Goal: Communication & Community: Share content

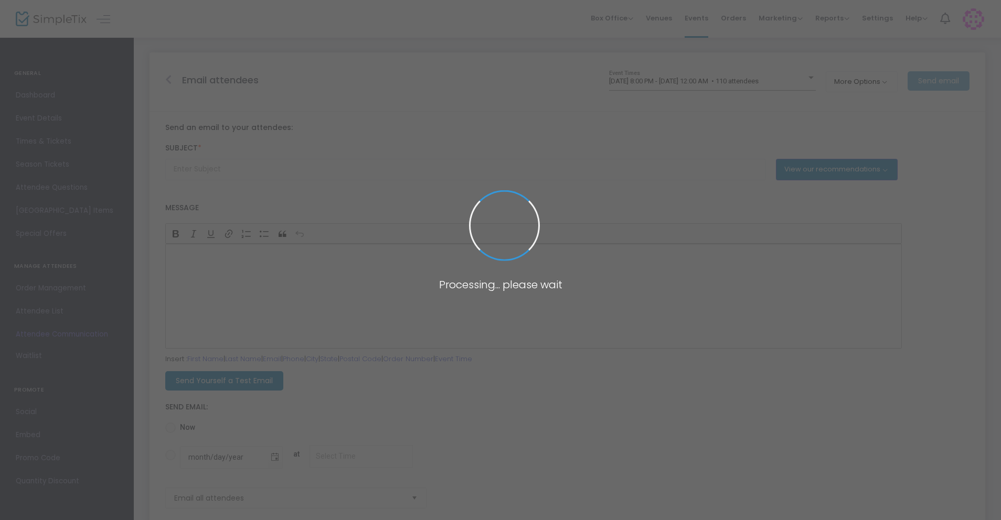
type input "Thank you for attending {EVENT-TITLE}!"
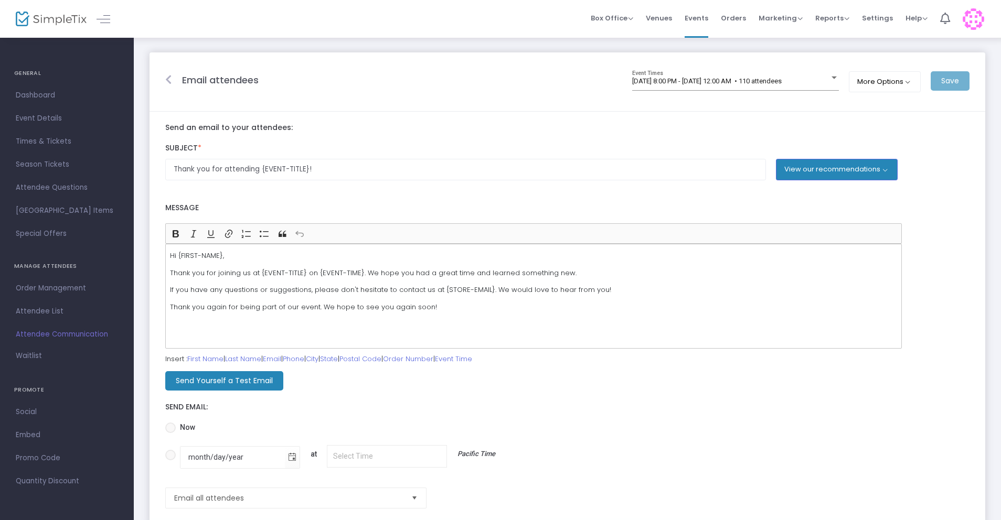
click at [38, 335] on span "Attendee Communication" at bounding box center [67, 335] width 102 height 14
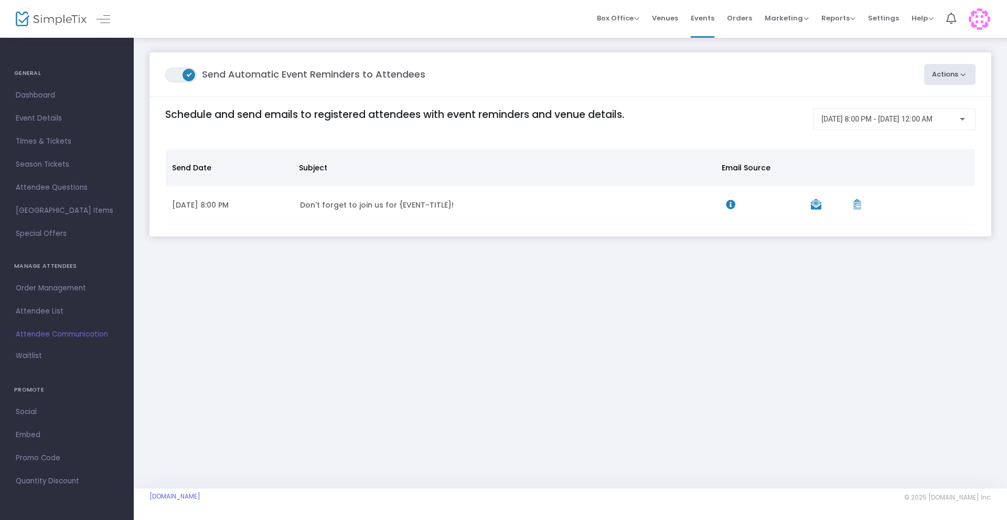
click at [945, 75] on button "Actions" at bounding box center [950, 74] width 52 height 21
click at [906, 99] on li "Create Email Blast" at bounding box center [920, 102] width 110 height 20
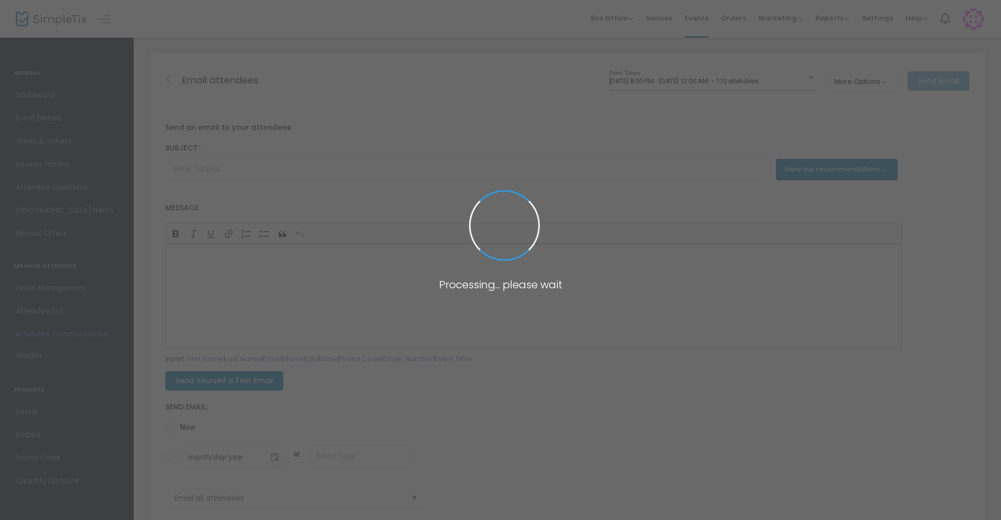
type input "Thank you for attending {EVENT-TITLE}!"
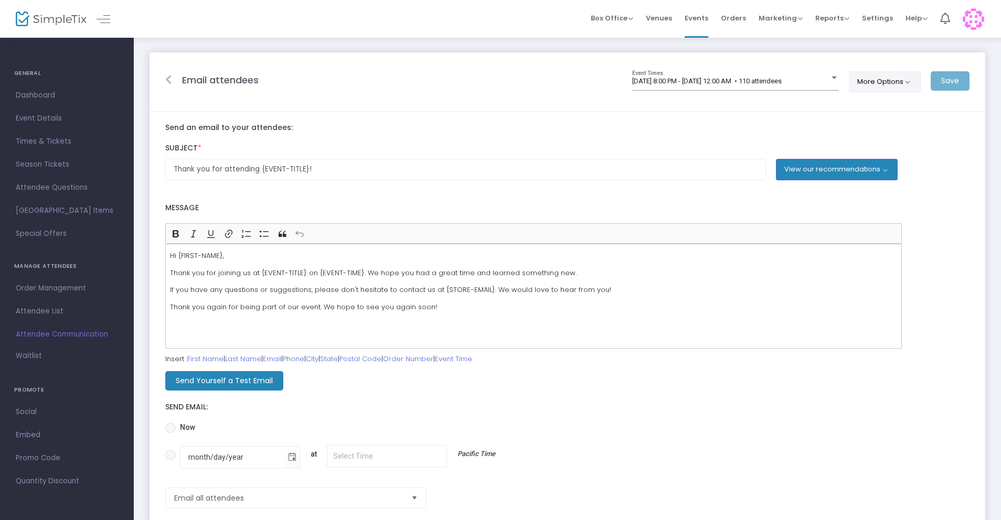
click at [876, 81] on button "More Options" at bounding box center [885, 81] width 72 height 21
click at [875, 132] on span "ON OFF" at bounding box center [866, 133] width 31 height 15
click at [783, 111] on m-panel-header "Email attendees [DATE] 8:00 PM - [DATE] 12:00 AM • 110 attendees Event Times Mo…" at bounding box center [566, 81] width 835 height 59
click at [832, 83] on div "[DATE] 8:00 PM - [DATE] 12:00 AM • 110 attendees" at bounding box center [735, 82] width 207 height 8
click at [615, 76] on div "All Times • 110 attendees" at bounding box center [729, 83] width 240 height 16
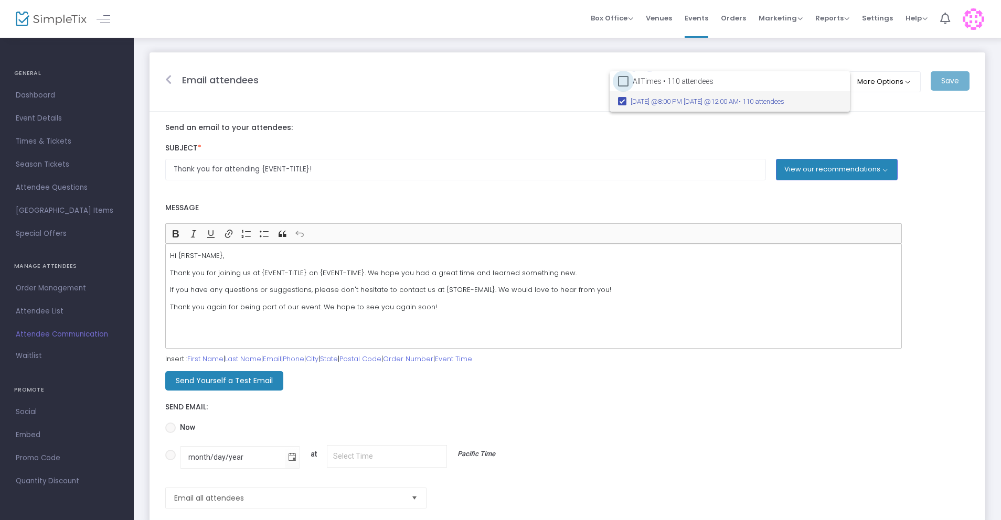
click at [628, 80] on label "All Times • 110 attendees" at bounding box center [665, 81] width 95 height 13
click at [623, 87] on input "All Times • 110 attendees" at bounding box center [623, 87] width 1 height 1
checkbox input "true"
click at [537, 90] on div at bounding box center [500, 260] width 1001 height 520
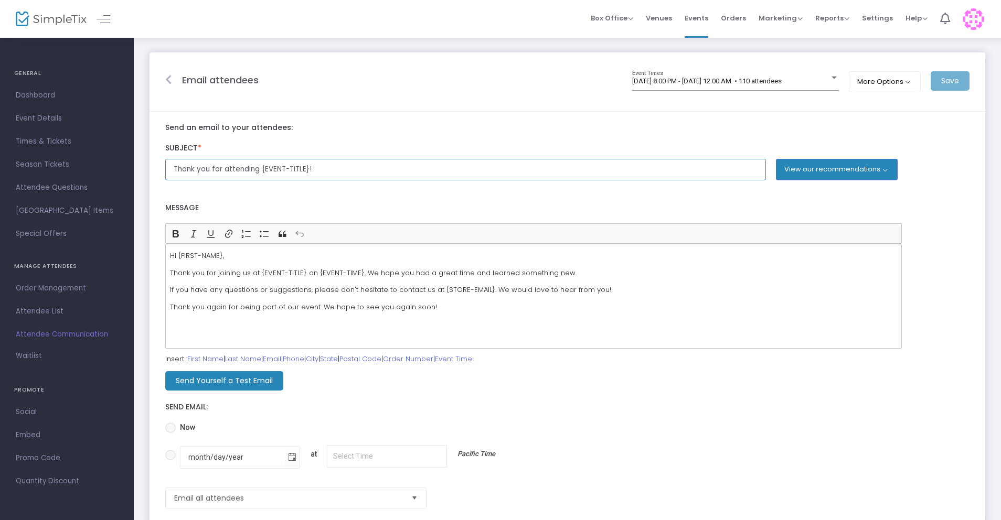
click at [353, 170] on input "Thank you for attending {EVENT-TITLE}!" at bounding box center [465, 170] width 601 height 22
paste input "[PERSON_NAME]’s Ultimate K-Pop Party is back— [DATE]"
type input "[PERSON_NAME]’s Ultimate K-Pop Party is back— [DATE]!"
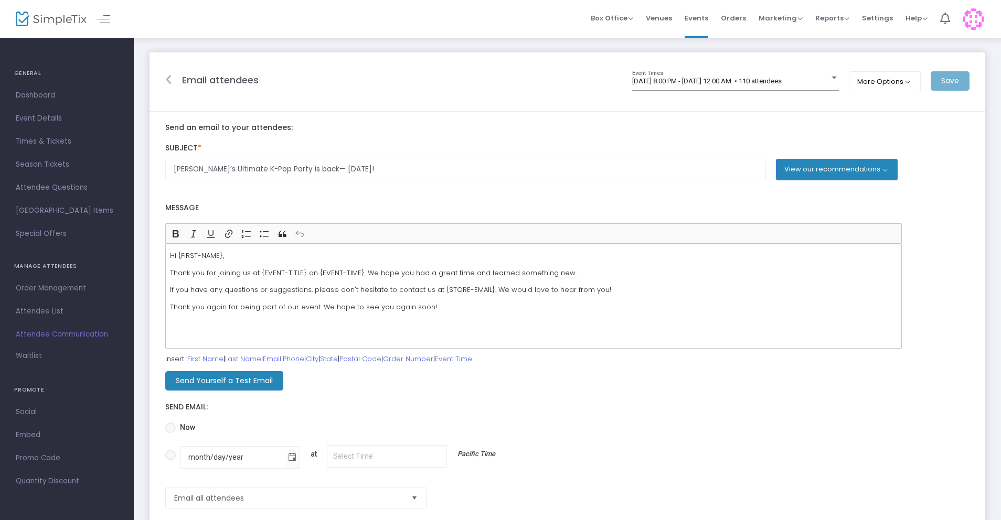
click at [413, 119] on m-panel-content "Send an email to your attendees: Subject * [PERSON_NAME]’s Ultimate K-Pop Party…" at bounding box center [566, 319] width 835 height 414
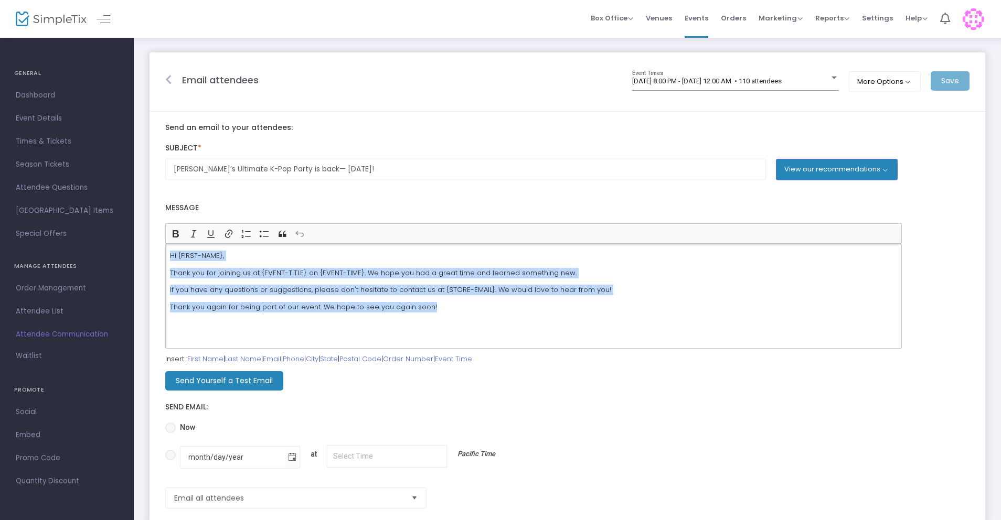
drag, startPoint x: 455, startPoint y: 303, endPoint x: 82, endPoint y: 252, distance: 376.9
click at [82, 252] on div "GENERAL Dashboard Event Details Times & Tickets Season Passes Season Tickets Cu…" at bounding box center [500, 286] width 1001 height 573
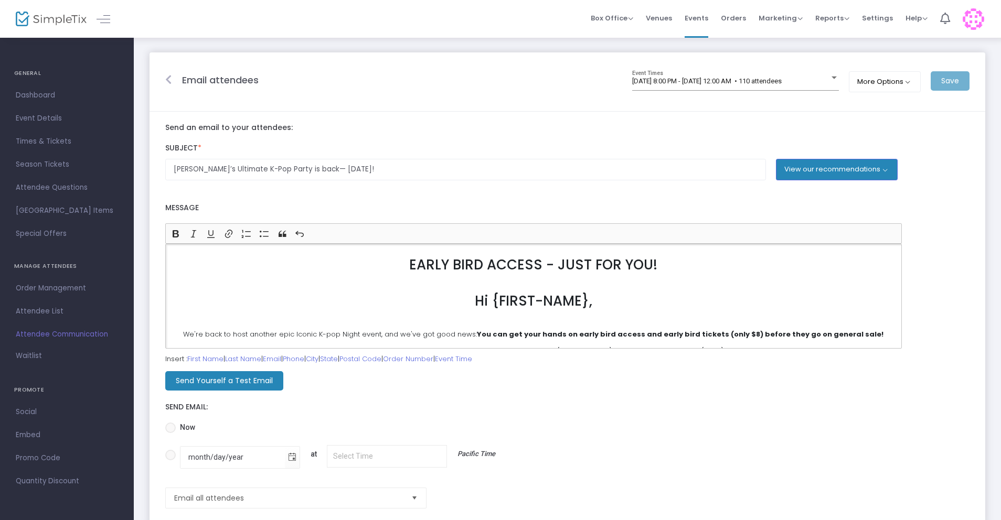
scroll to position [79, 0]
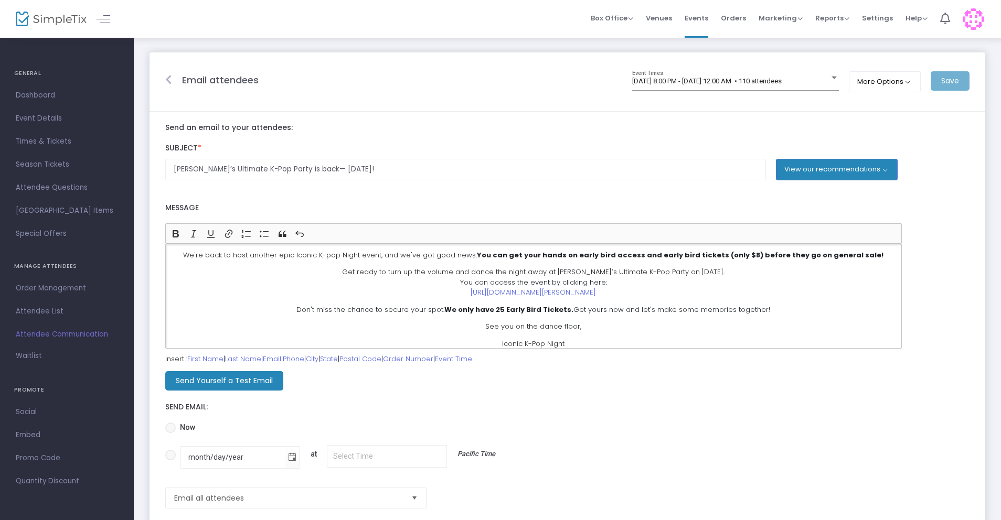
click at [581, 185] on div "Subject * [PERSON_NAME]’s Ultimate K-Pop Party is back— [DATE]! View our recomm…" at bounding box center [567, 163] width 814 height 50
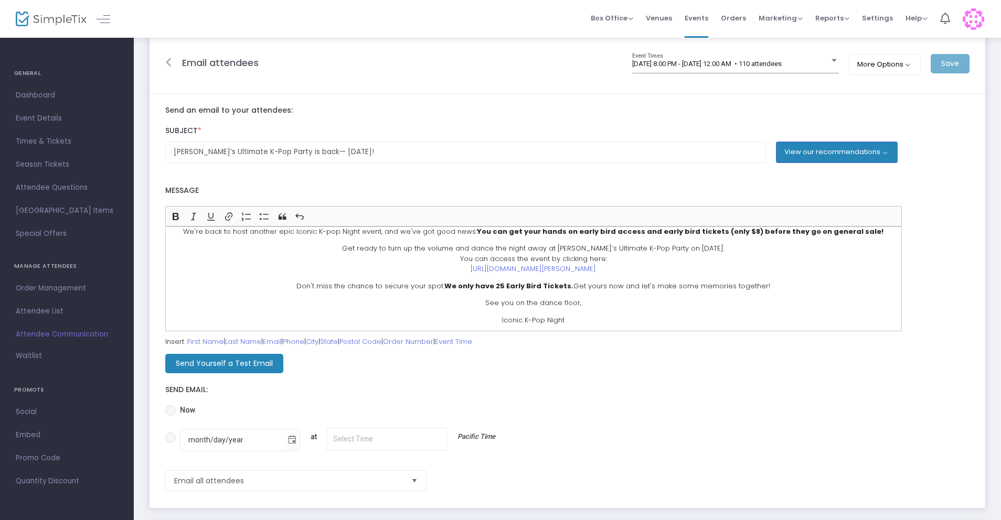
scroll to position [34, 0]
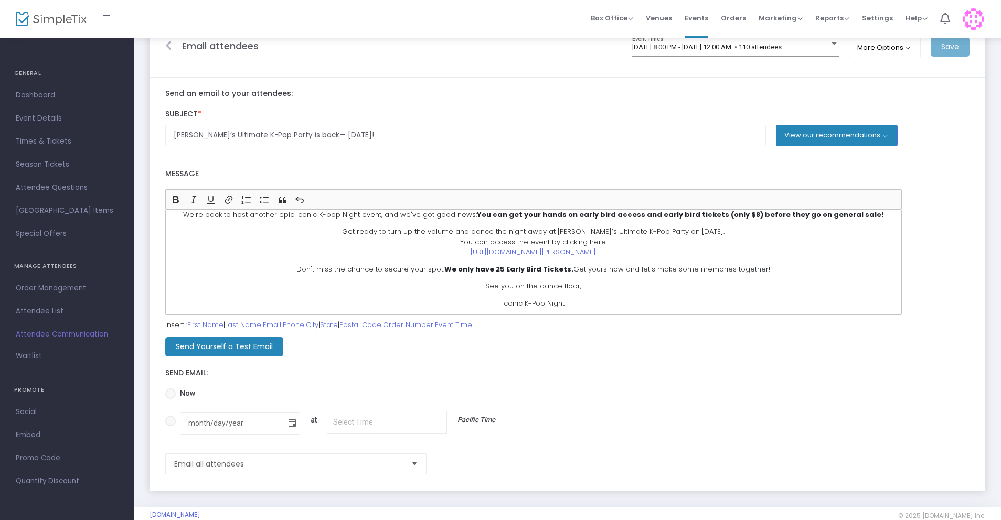
click at [291, 423] on span "Toggle calendar" at bounding box center [292, 423] width 17 height 17
radio input "true"
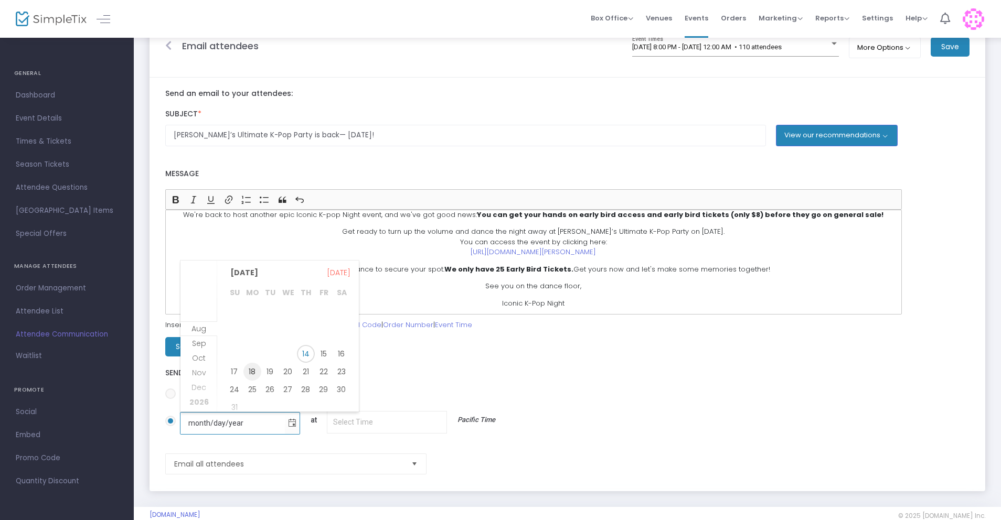
click at [255, 373] on span "18" at bounding box center [252, 372] width 18 height 18
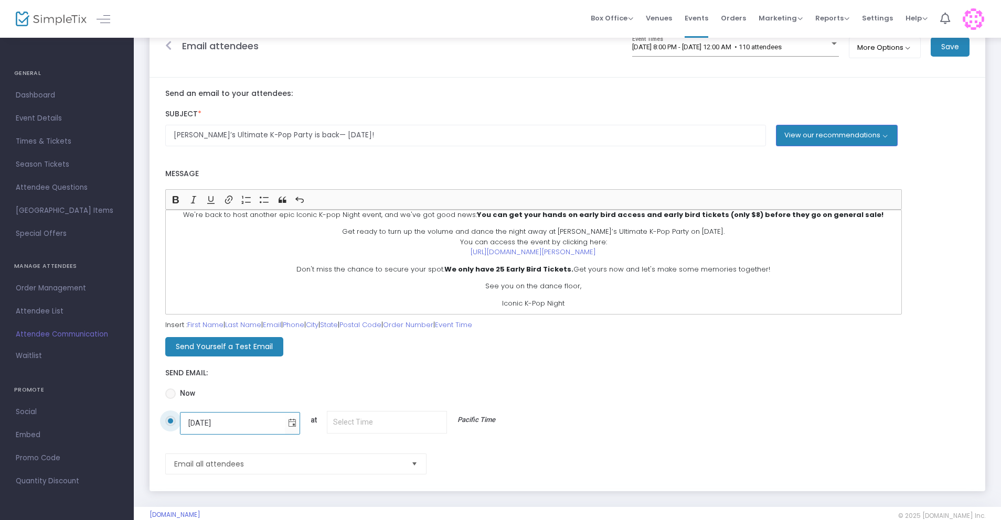
click at [392, 378] on div "Send Email:" at bounding box center [567, 370] width 814 height 27
click at [284, 425] on span "Toggle calendar" at bounding box center [292, 423] width 17 height 17
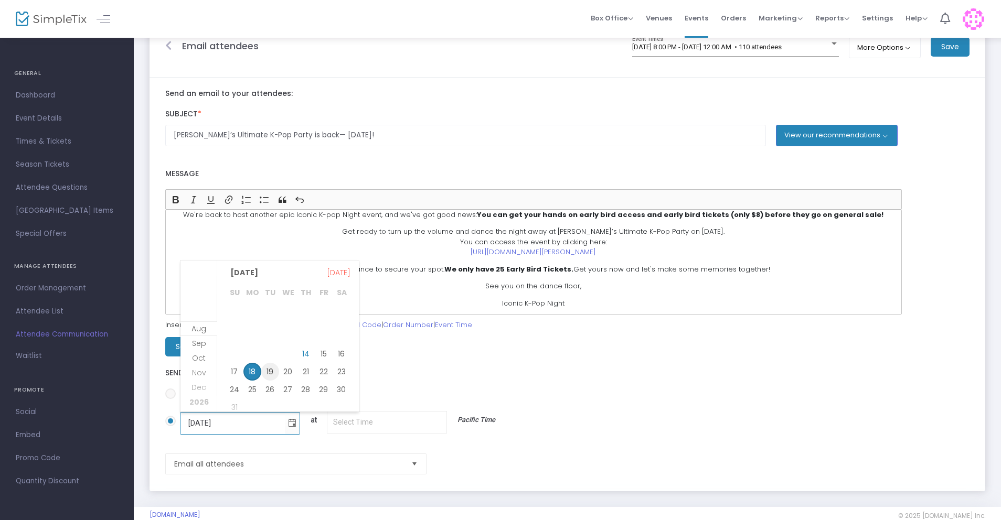
click at [265, 367] on span "19" at bounding box center [270, 372] width 18 height 18
type input "[DATE]"
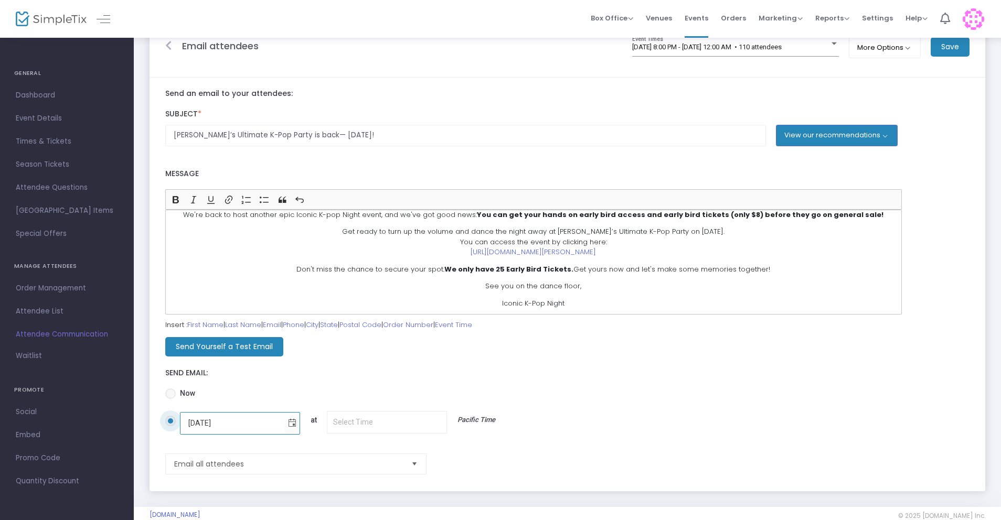
click at [391, 366] on div "Send Email:" at bounding box center [567, 370] width 814 height 27
click at [421, 432] on input "[DATE] at Pacific Time" at bounding box center [387, 422] width 120 height 23
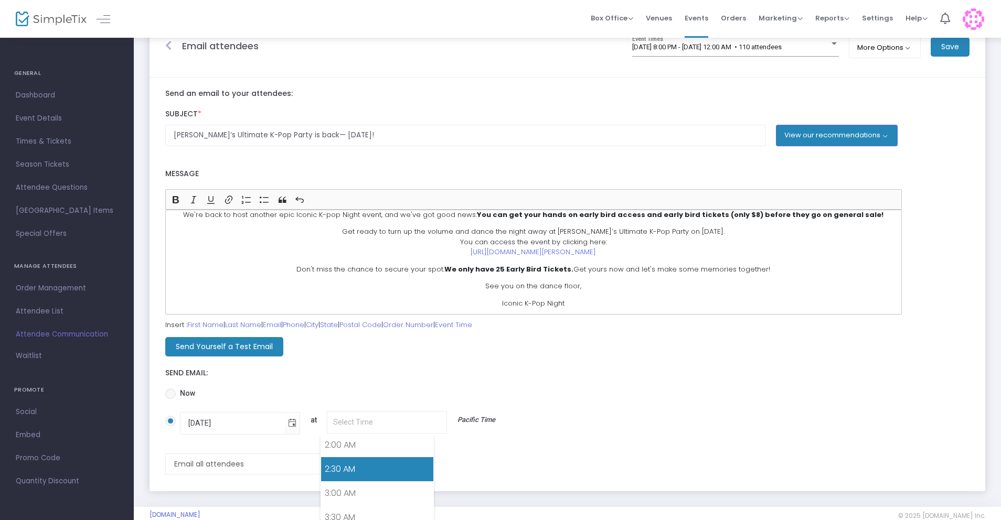
scroll to position [0, 0]
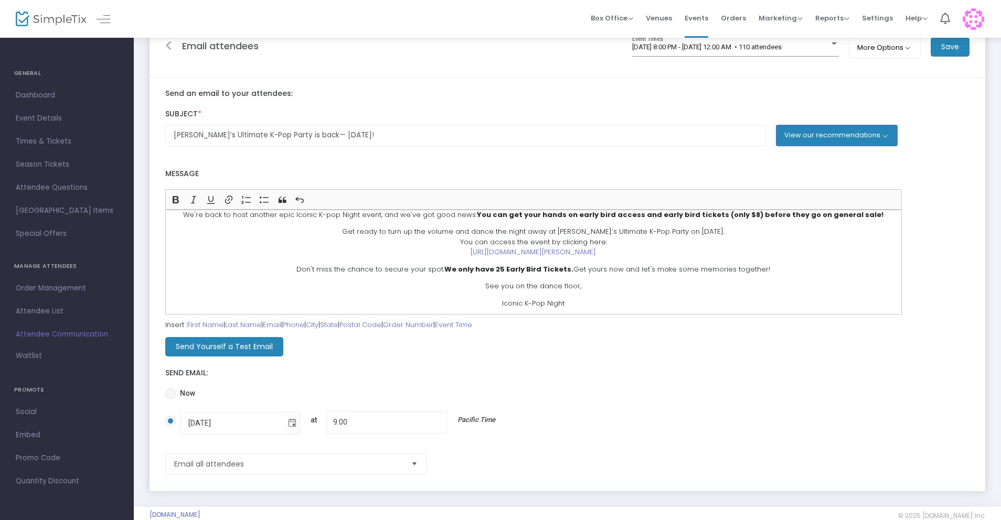
type input "9:00 AM"
click at [557, 378] on div "Send Email:" at bounding box center [567, 370] width 814 height 27
click at [528, 387] on div "Now [DATE] 9:00 AM Pacific Time" at bounding box center [567, 416] width 814 height 66
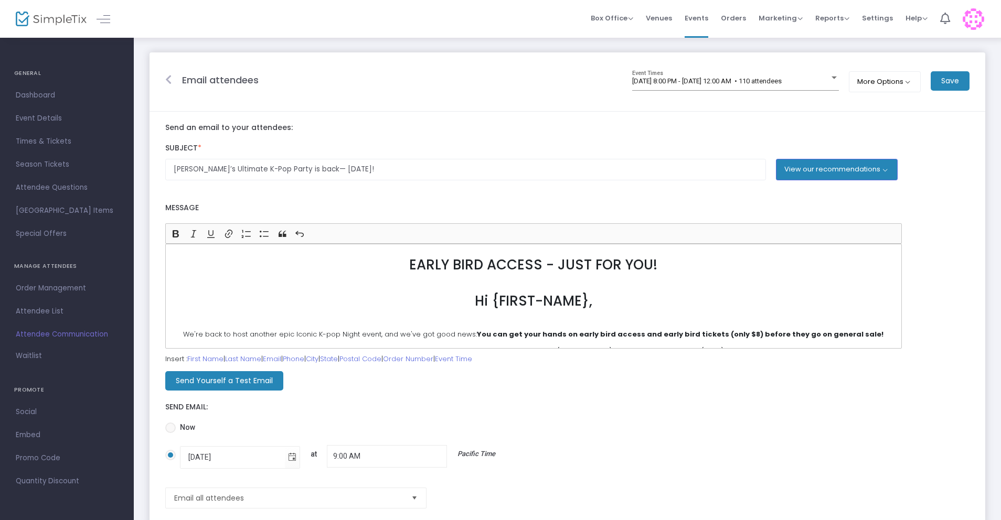
click at [451, 208] on label "Message" at bounding box center [533, 209] width 736 height 22
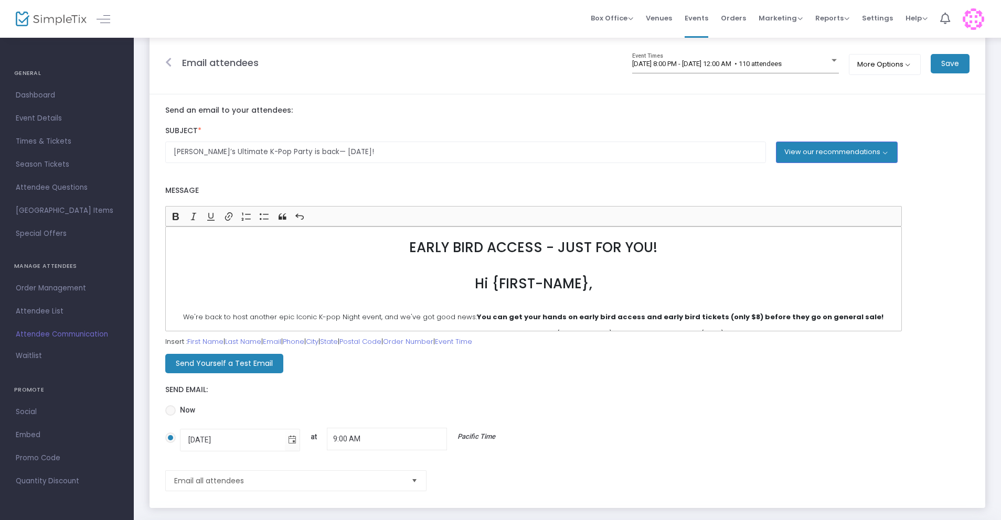
scroll to position [18, 0]
click at [487, 185] on label "Message" at bounding box center [533, 191] width 736 height 22
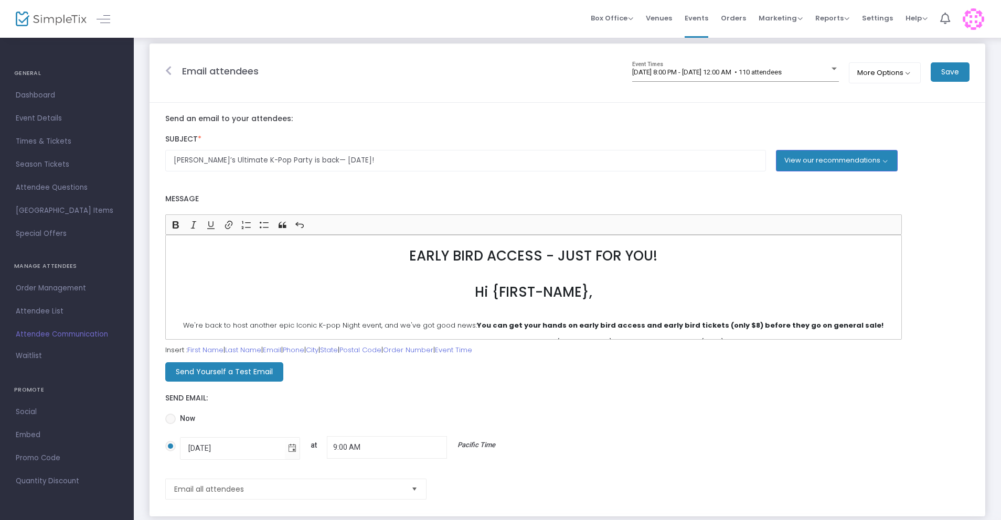
scroll to position [0, 0]
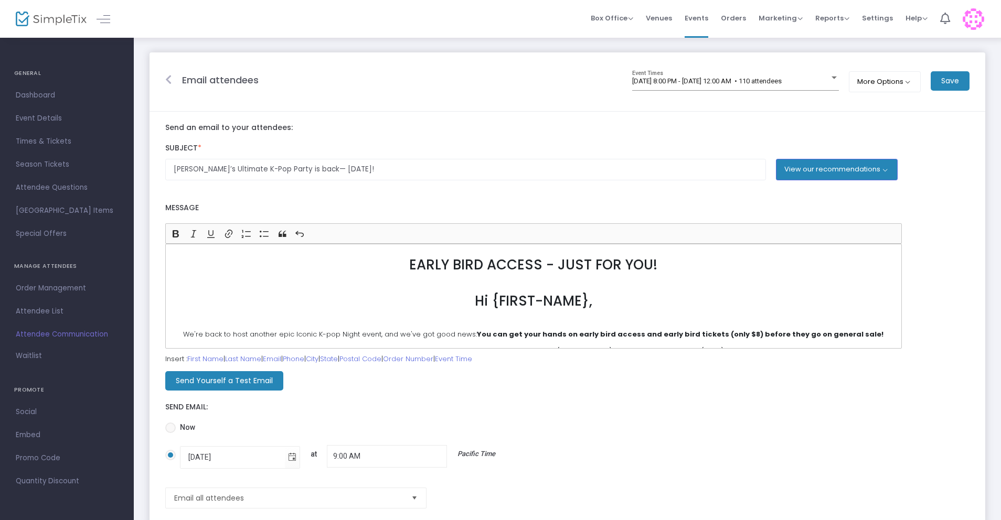
click at [359, 394] on div "Send Email:" at bounding box center [567, 404] width 814 height 27
click at [224, 381] on m-button "Send Yourself a Test Email" at bounding box center [224, 380] width 118 height 19
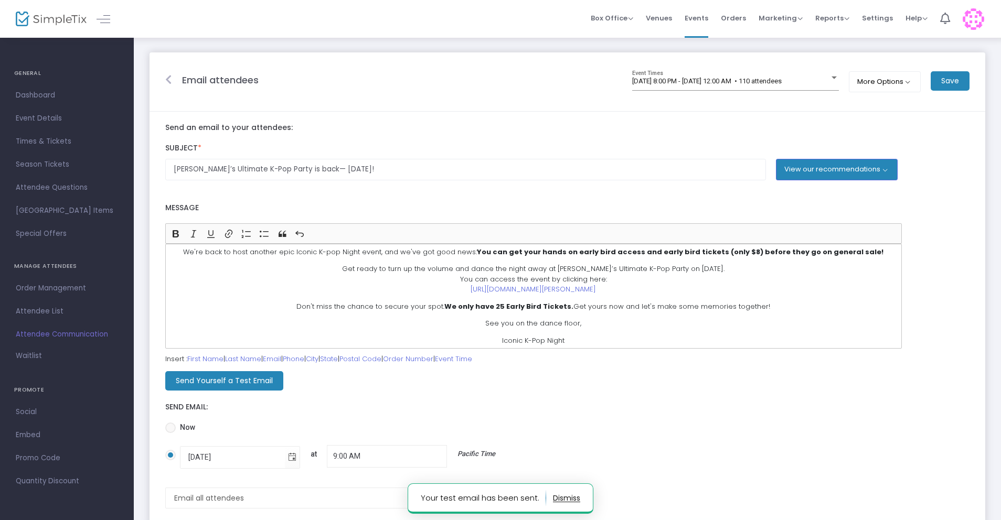
scroll to position [85, 0]
